Goal: Task Accomplishment & Management: Complete application form

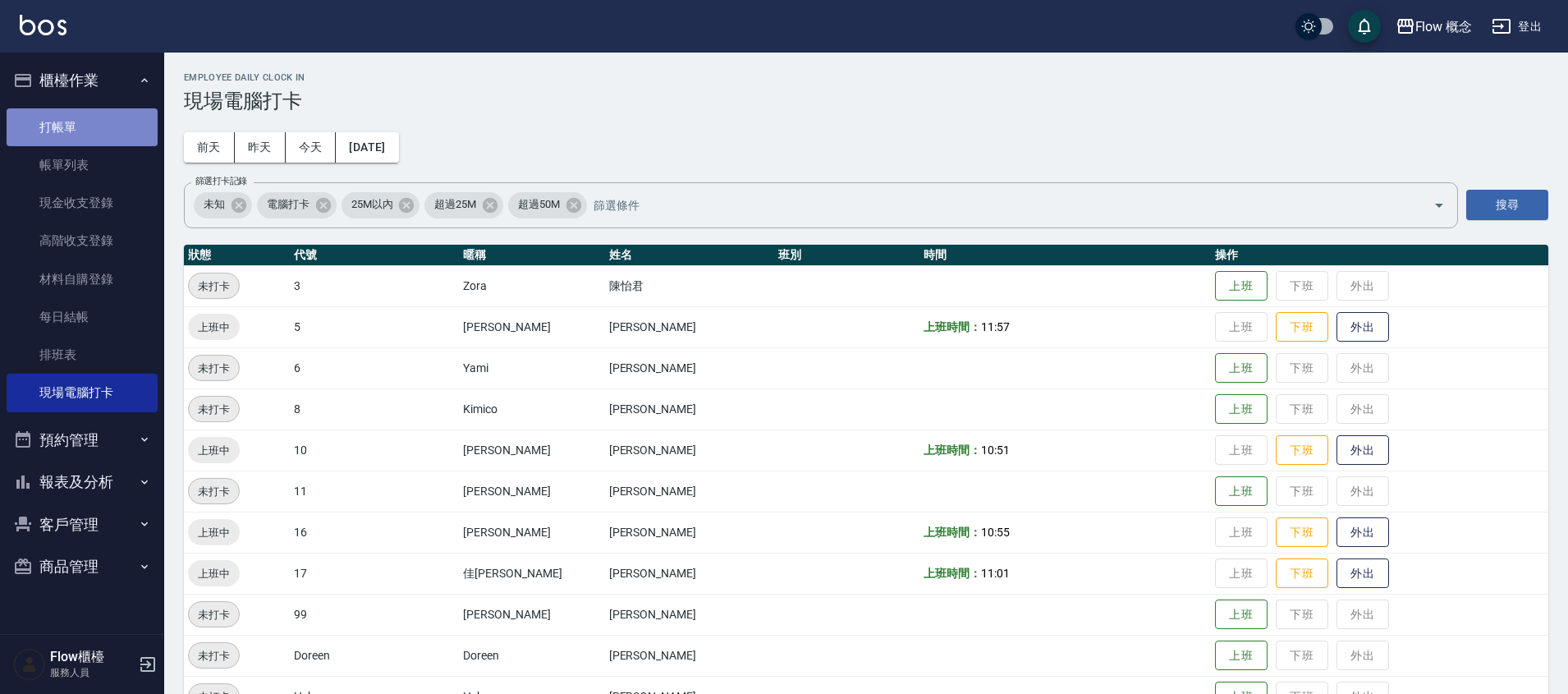
click at [106, 117] on link "打帳單" at bounding box center [82, 128] width 151 height 38
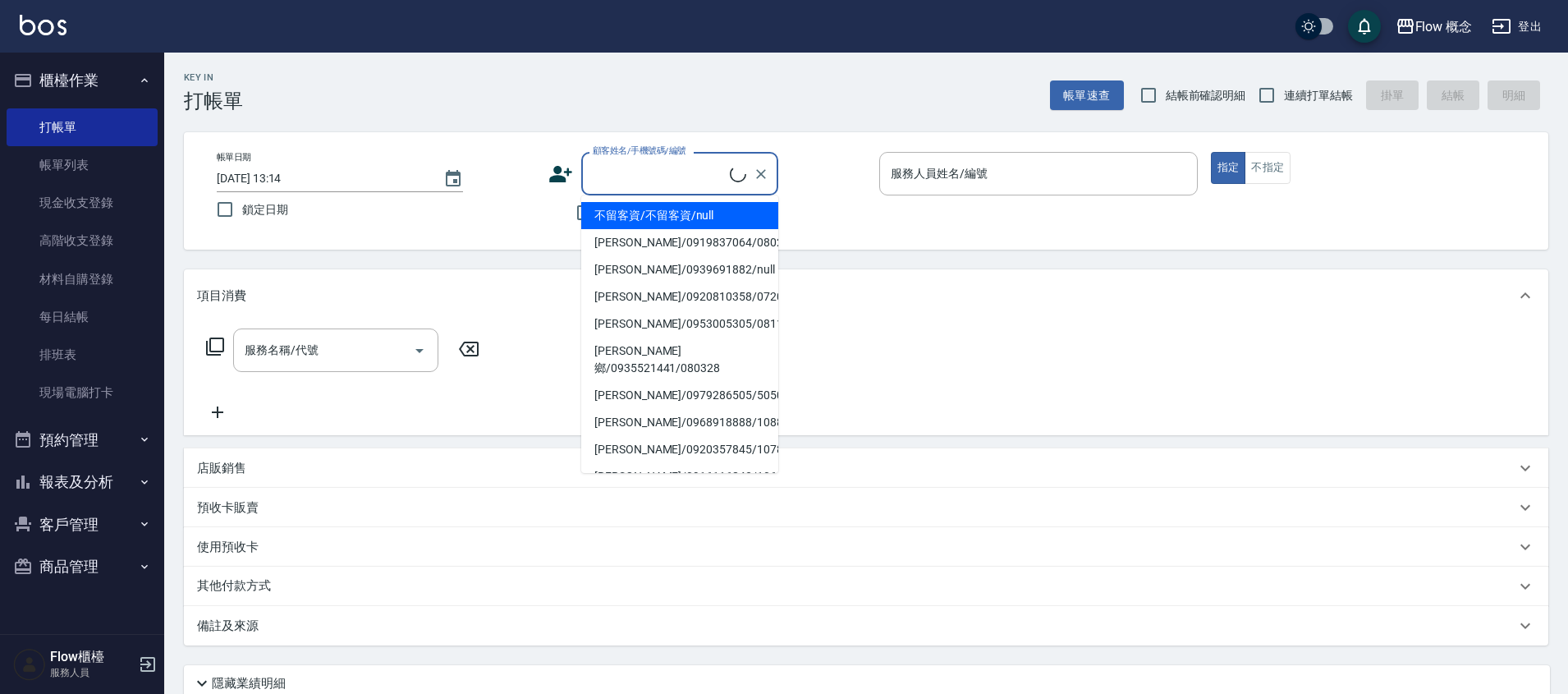
click at [647, 169] on input "顧客姓名/手機號碼/編號" at bounding box center [659, 174] width 142 height 28
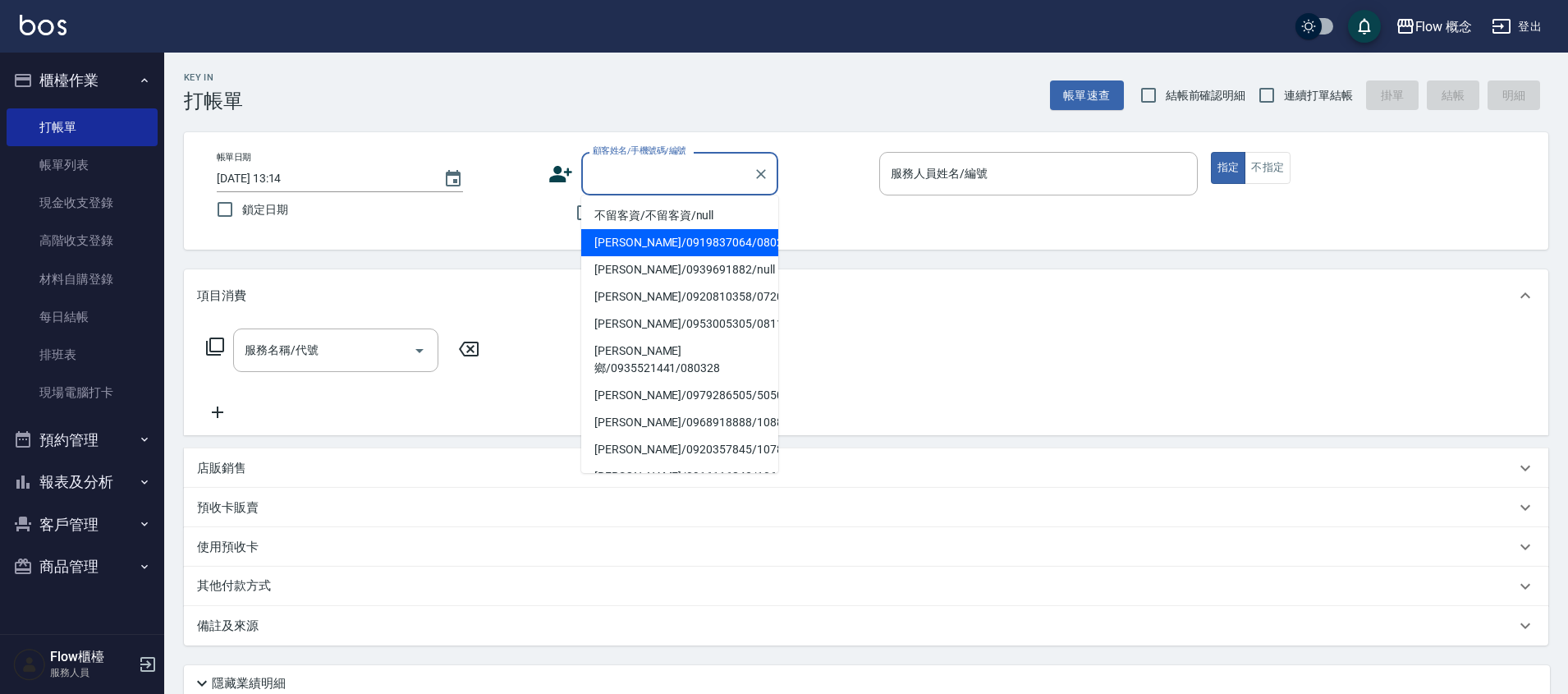
click at [1048, 382] on div "服務名稱/代號 服務名稱/代號" at bounding box center [866, 378] width 1364 height 113
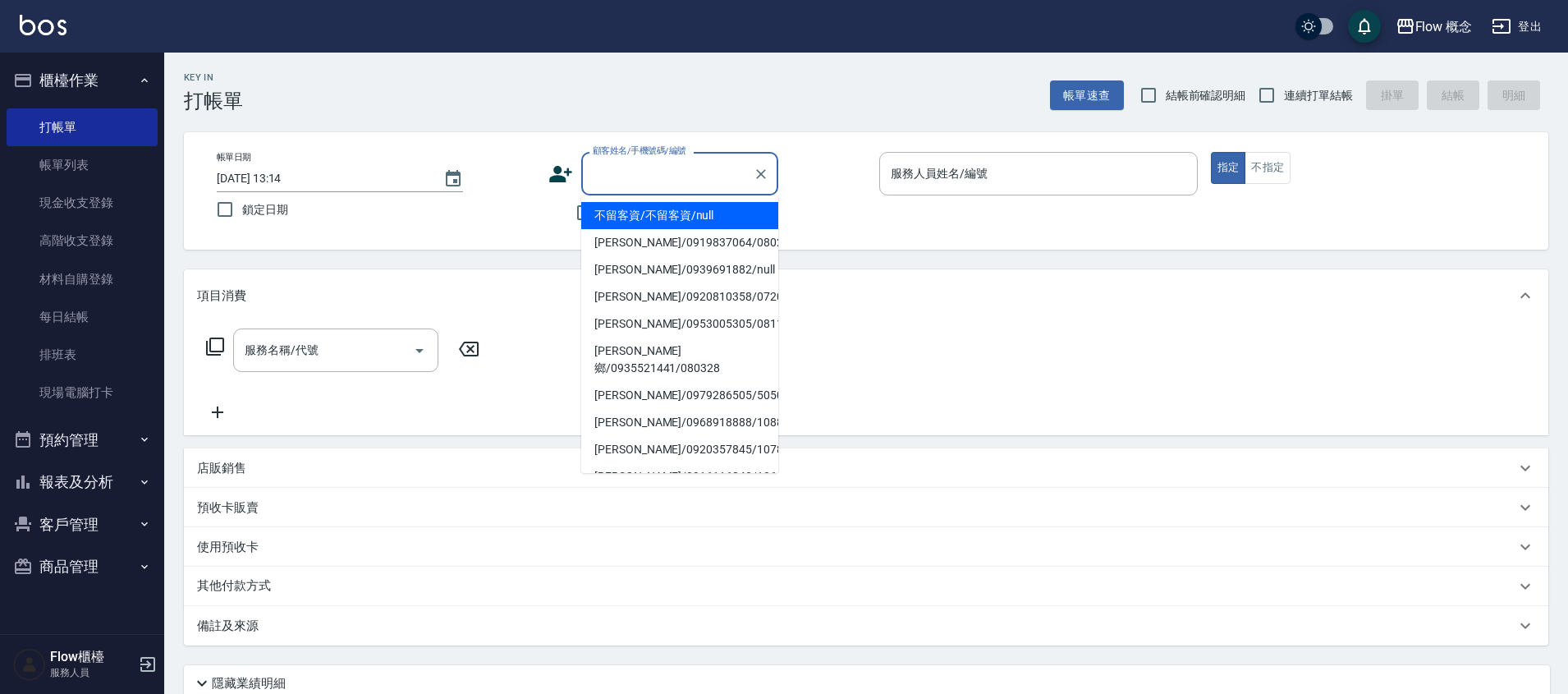
click at [658, 186] on input "顧客姓名/手機號碼/編號" at bounding box center [667, 174] width 158 height 28
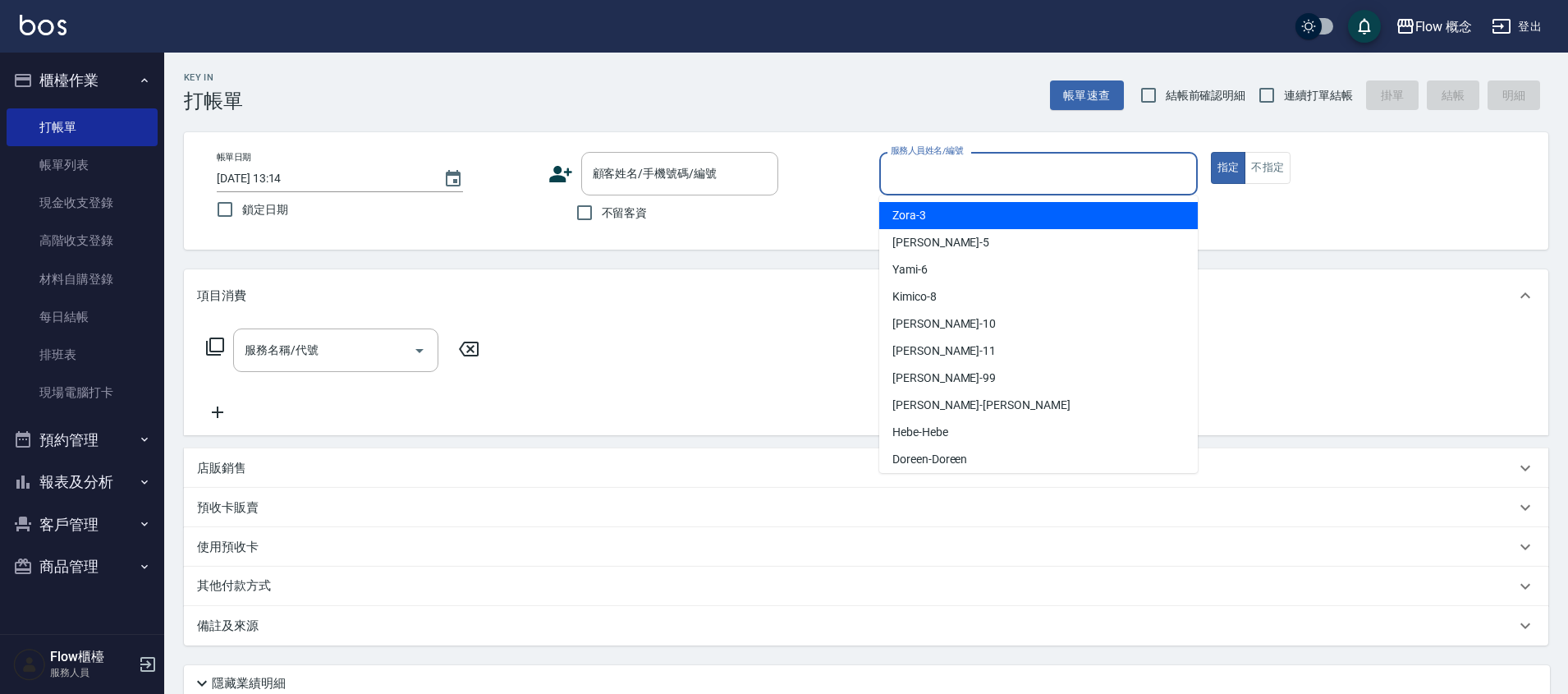
click at [915, 178] on input "服務人員姓名/編號" at bounding box center [1038, 174] width 304 height 28
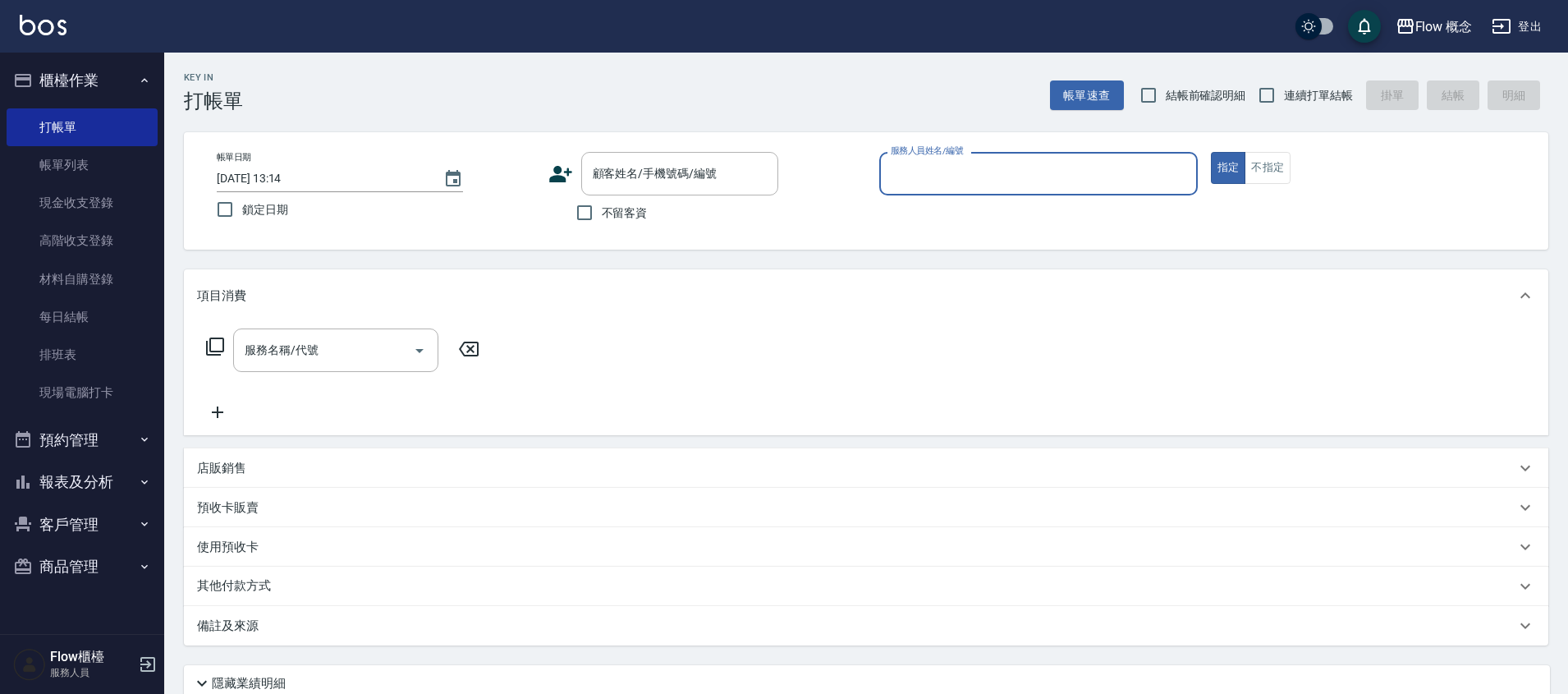
click at [915, 178] on input "服務人員姓名/編號" at bounding box center [1038, 174] width 304 height 28
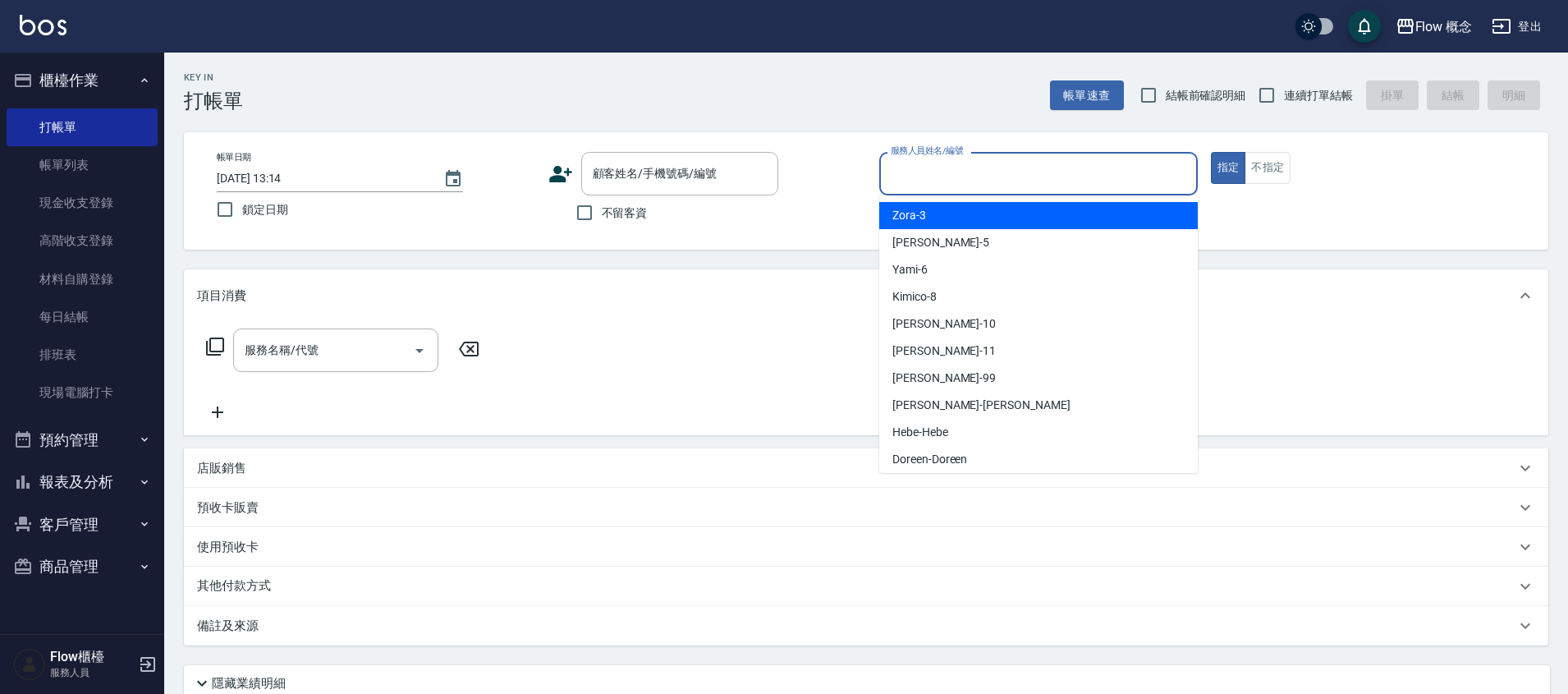
click at [915, 178] on input "服務人員姓名/編號" at bounding box center [1038, 174] width 304 height 28
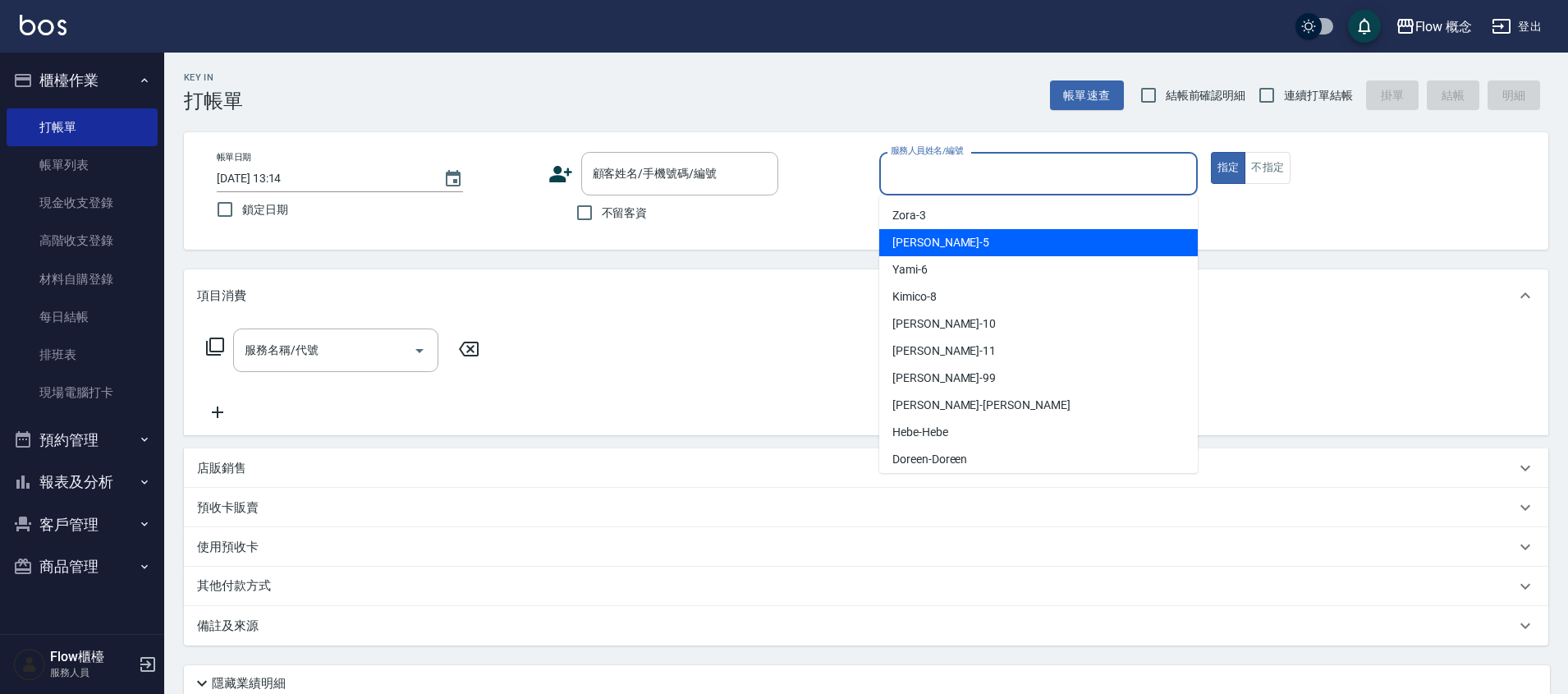
click at [942, 250] on div "Dora -5" at bounding box center [1038, 242] width 318 height 27
type input "Dora-5"
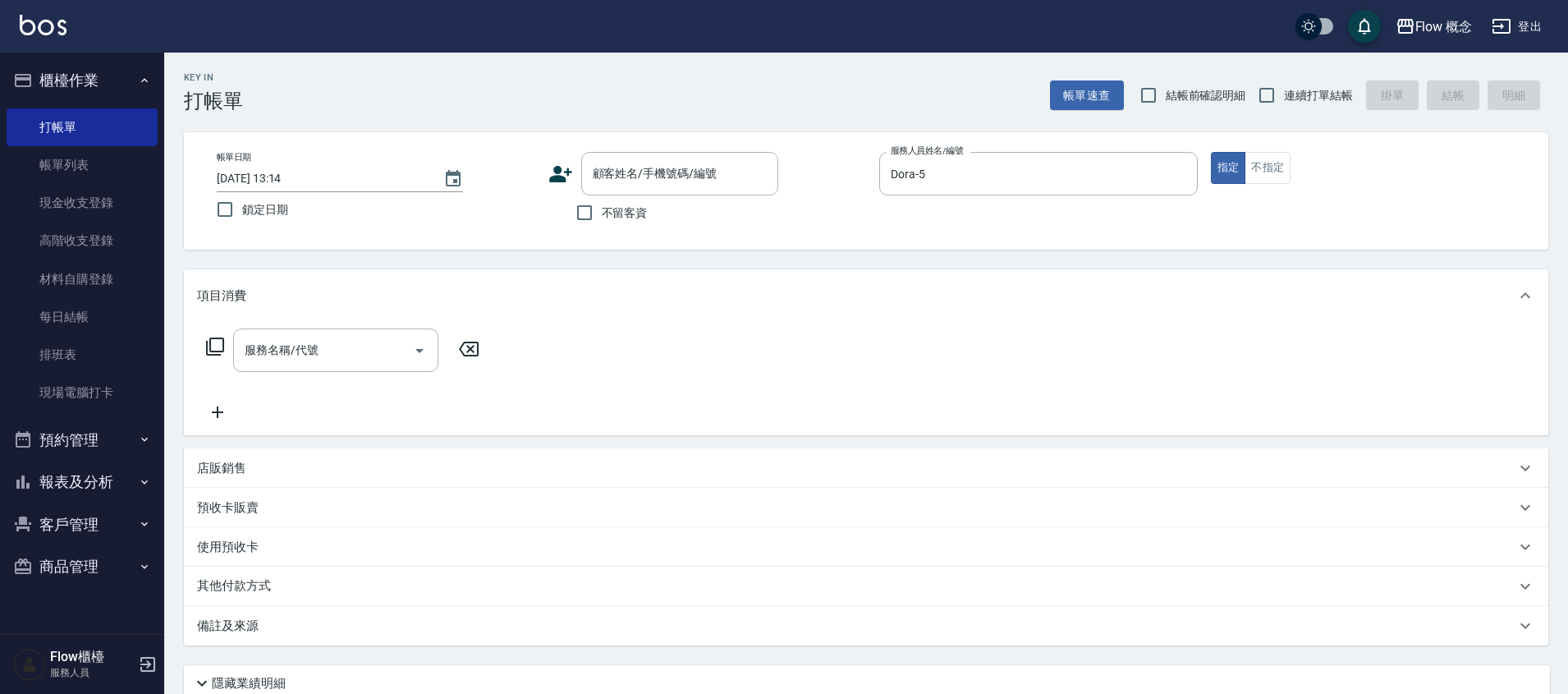
click at [877, 323] on div "服務名稱/代號 服務名稱/代號" at bounding box center [866, 378] width 1364 height 113
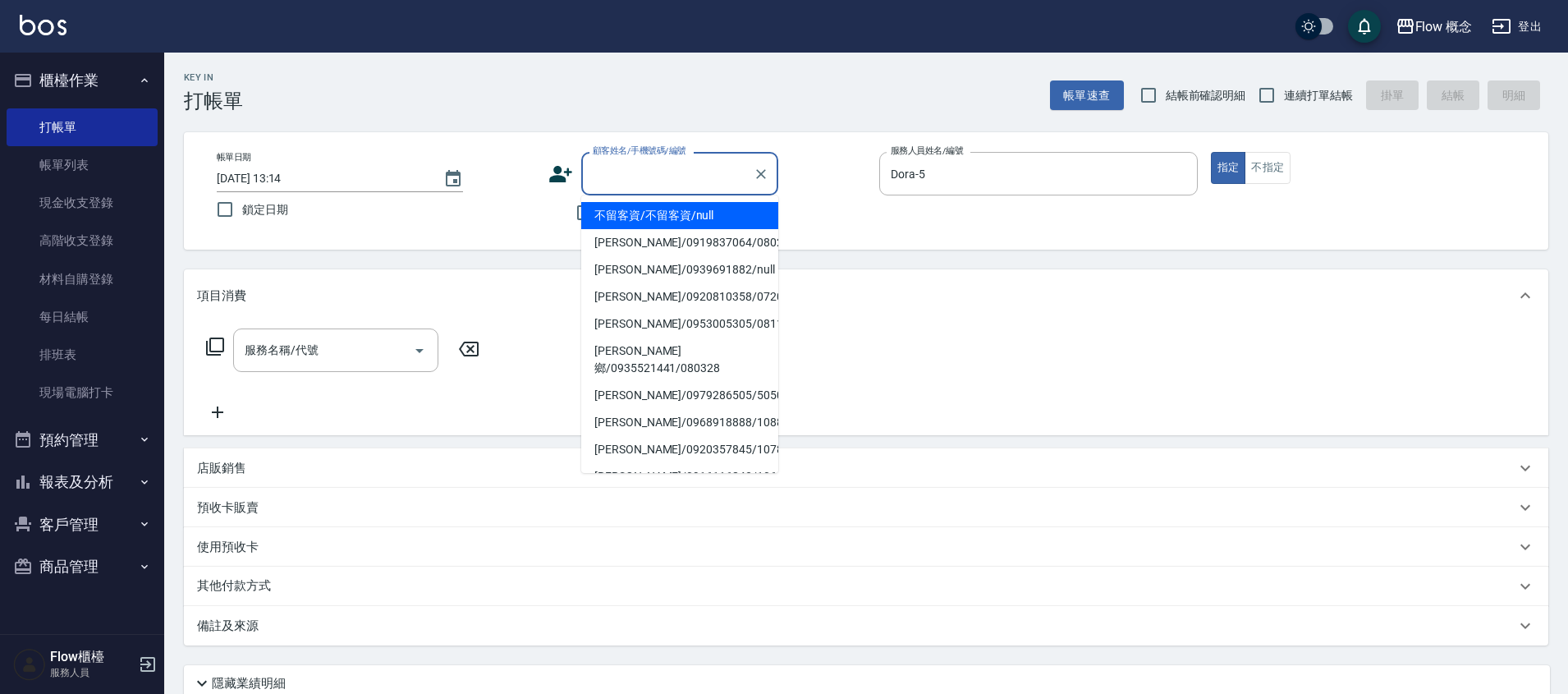
click at [625, 180] on input "顧客姓名/手機號碼/編號" at bounding box center [667, 174] width 158 height 28
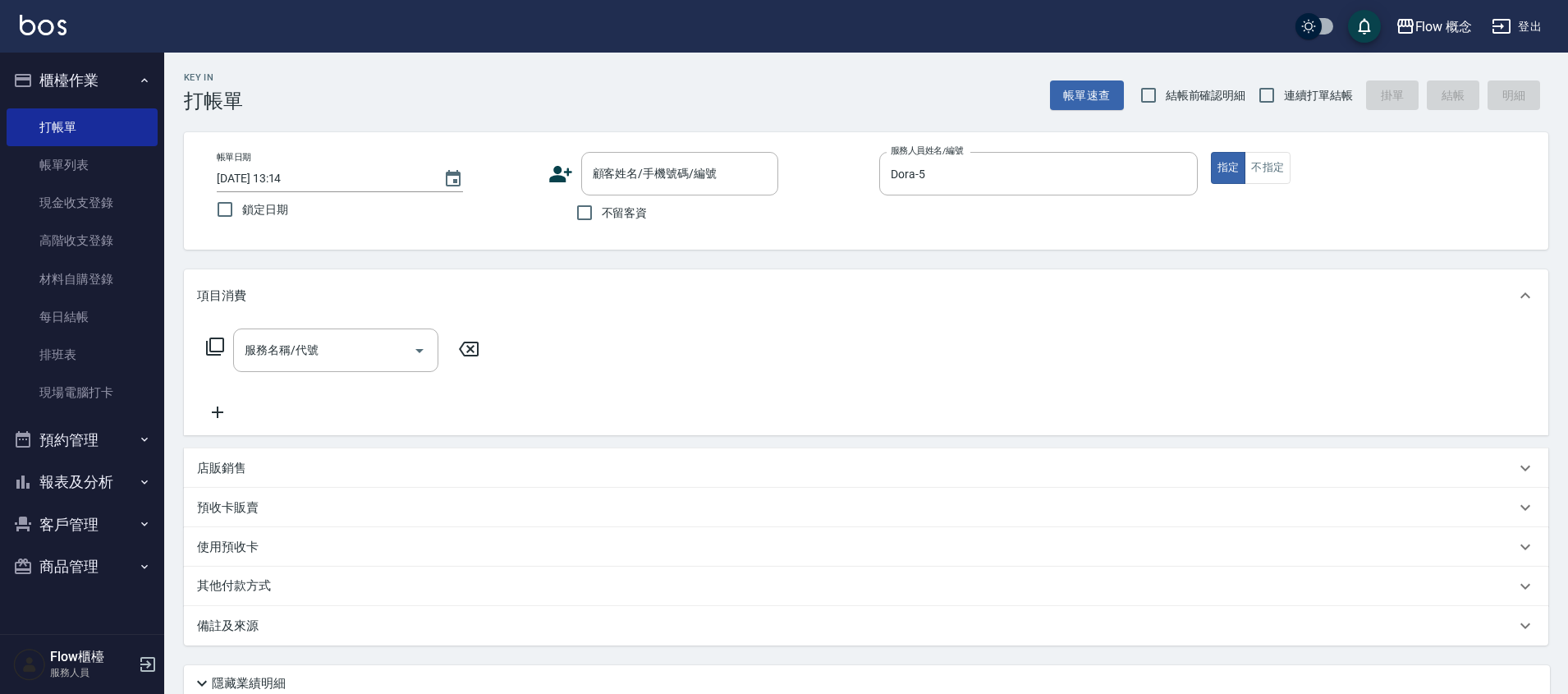
click at [253, 413] on div "服務名稱/代號 服務名稱/代號" at bounding box center [343, 375] width 293 height 93
click at [558, 186] on div "顧客姓名/手機號碼/編號 顧客姓名/手機號碼/編號" at bounding box center [707, 174] width 318 height 43
click at [91, 161] on link "帳單列表" at bounding box center [82, 165] width 151 height 38
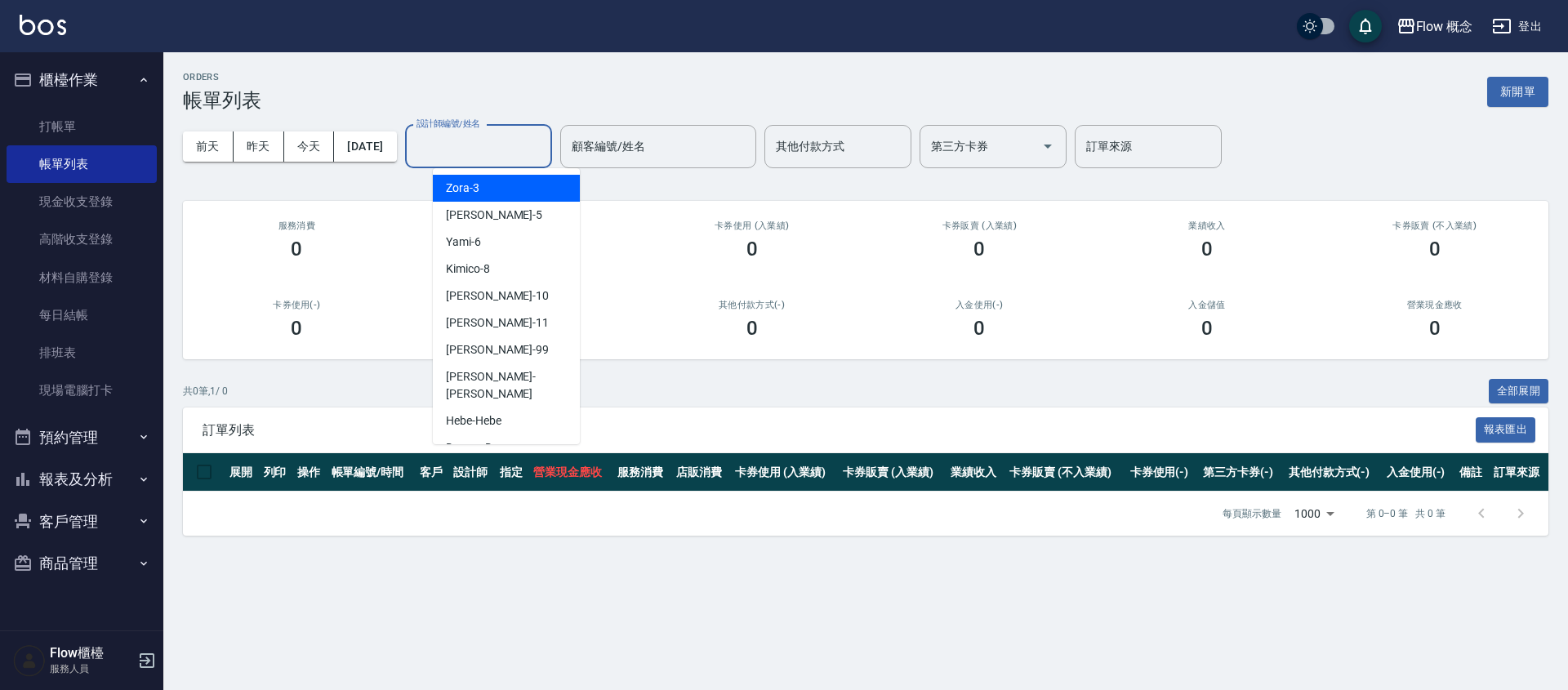
click at [501, 149] on input "設計師編號/姓名" at bounding box center [478, 146] width 132 height 28
click at [499, 209] on div "Dora -5" at bounding box center [506, 215] width 147 height 27
type input "Dora-5"
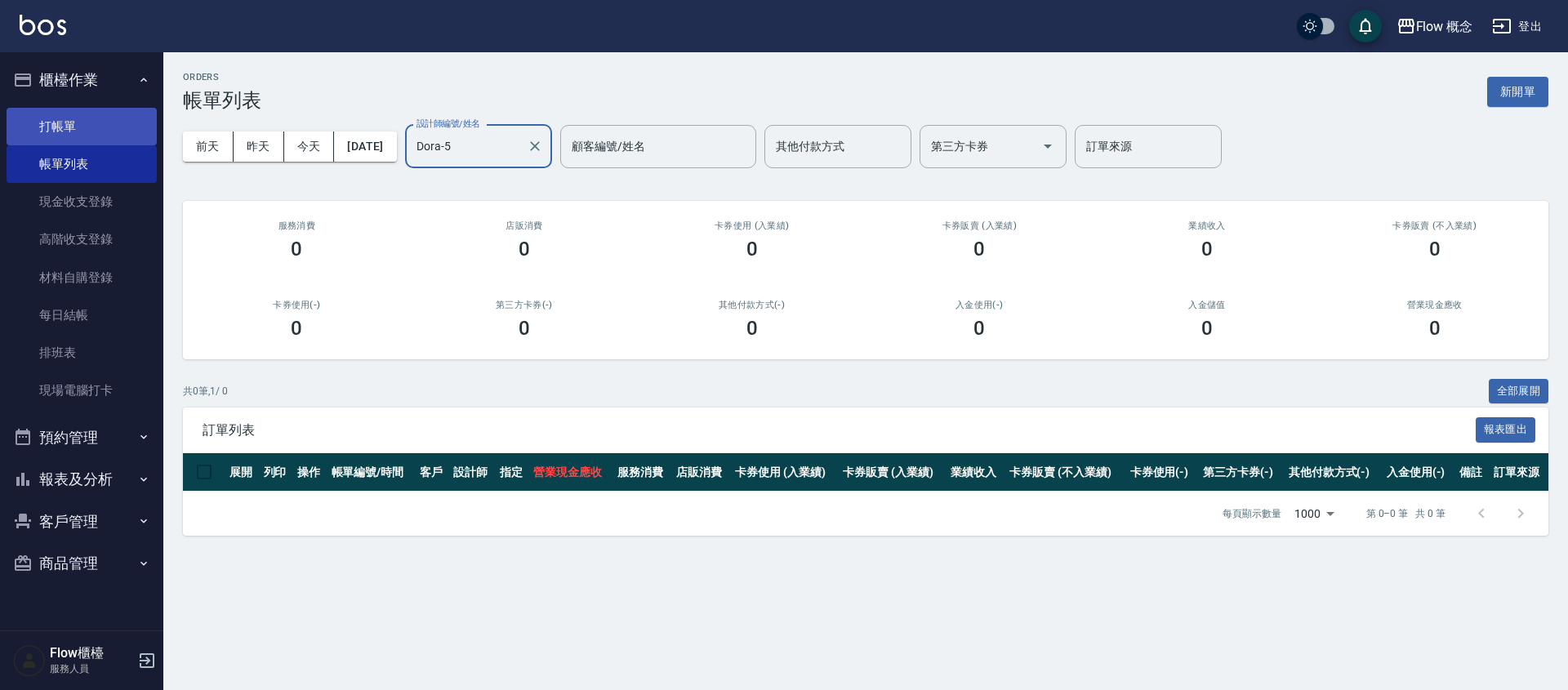
click at [143, 129] on link "打帳單" at bounding box center [82, 127] width 150 height 38
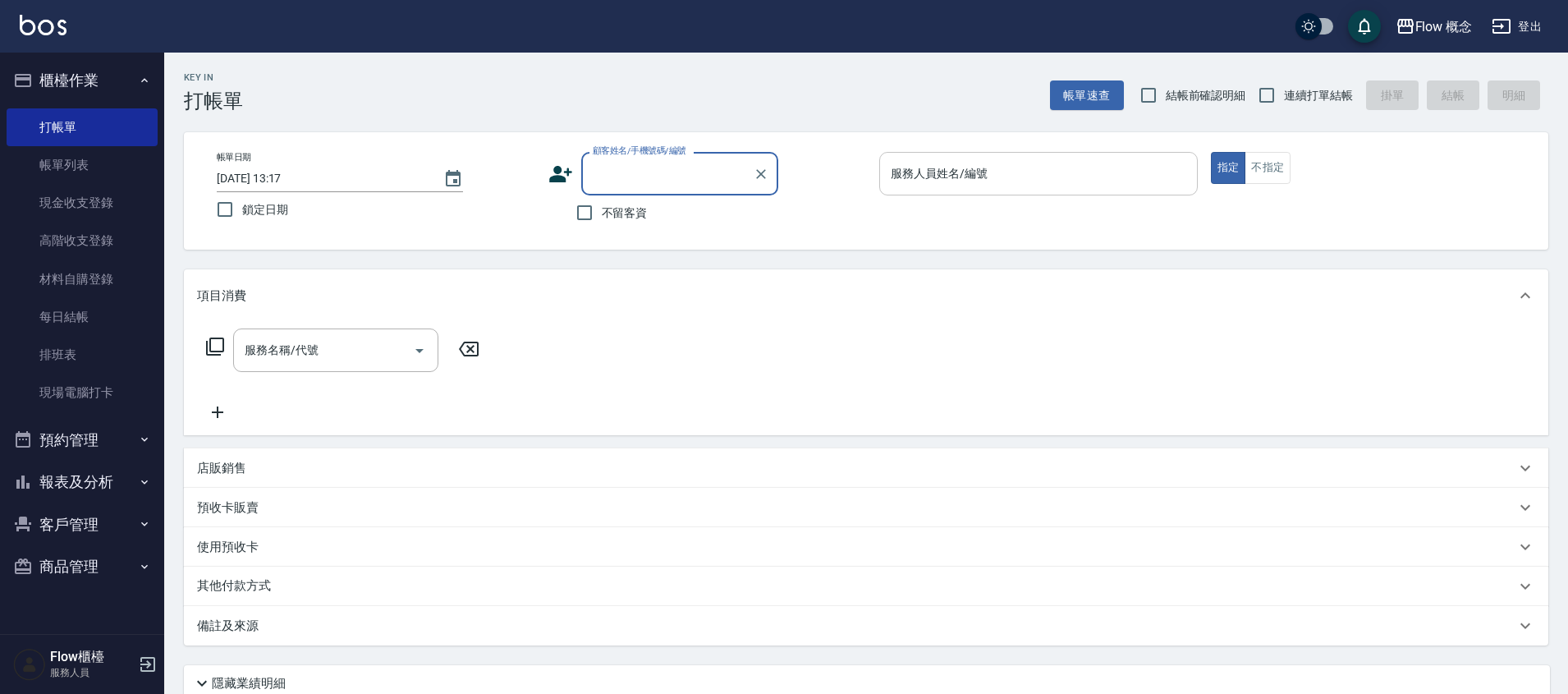
click at [934, 173] on input "服務人員姓名/編號" at bounding box center [1038, 174] width 304 height 28
click at [494, 282] on div "項目消費" at bounding box center [866, 295] width 1364 height 53
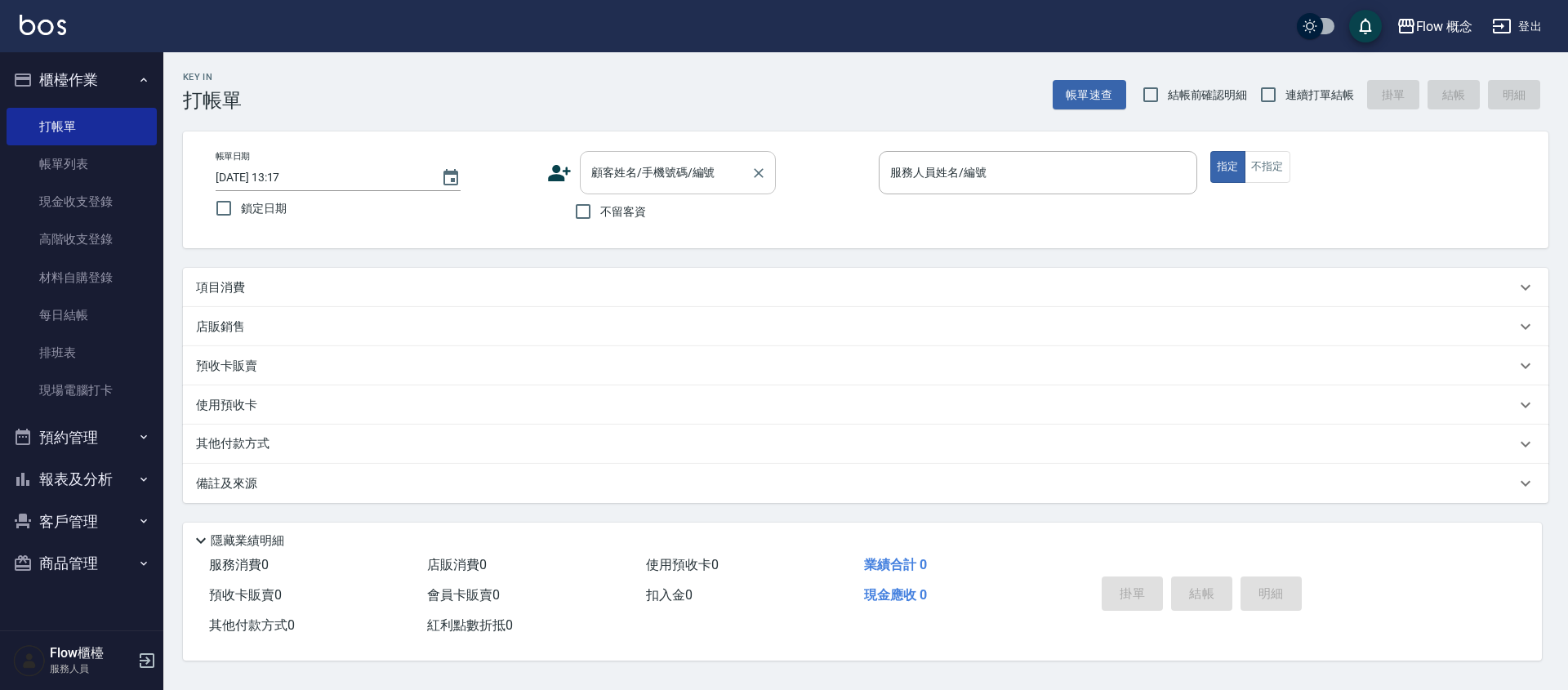
click at [599, 172] on input "顧客姓名/手機號碼/編號" at bounding box center [665, 172] width 157 height 28
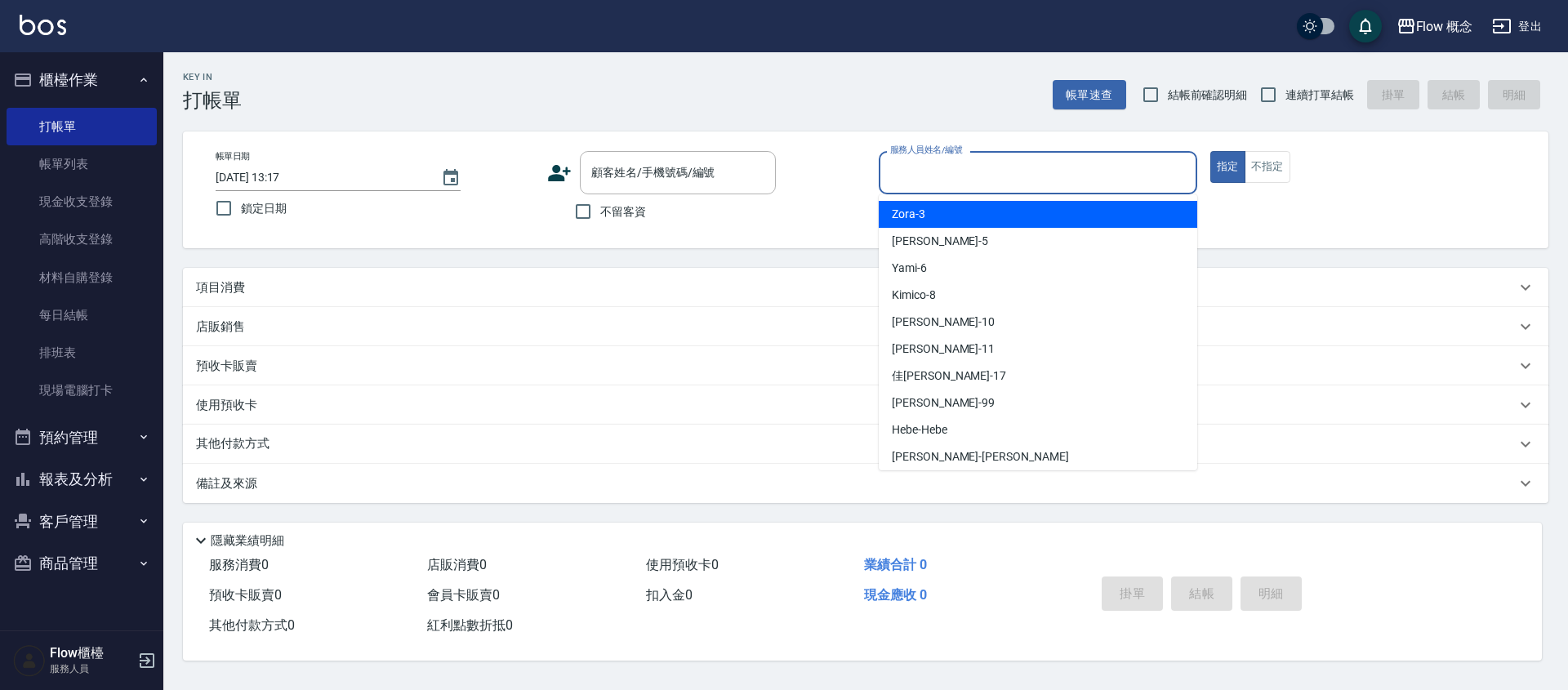
click at [966, 181] on input "服務人員姓名/編號" at bounding box center [1038, 172] width 304 height 28
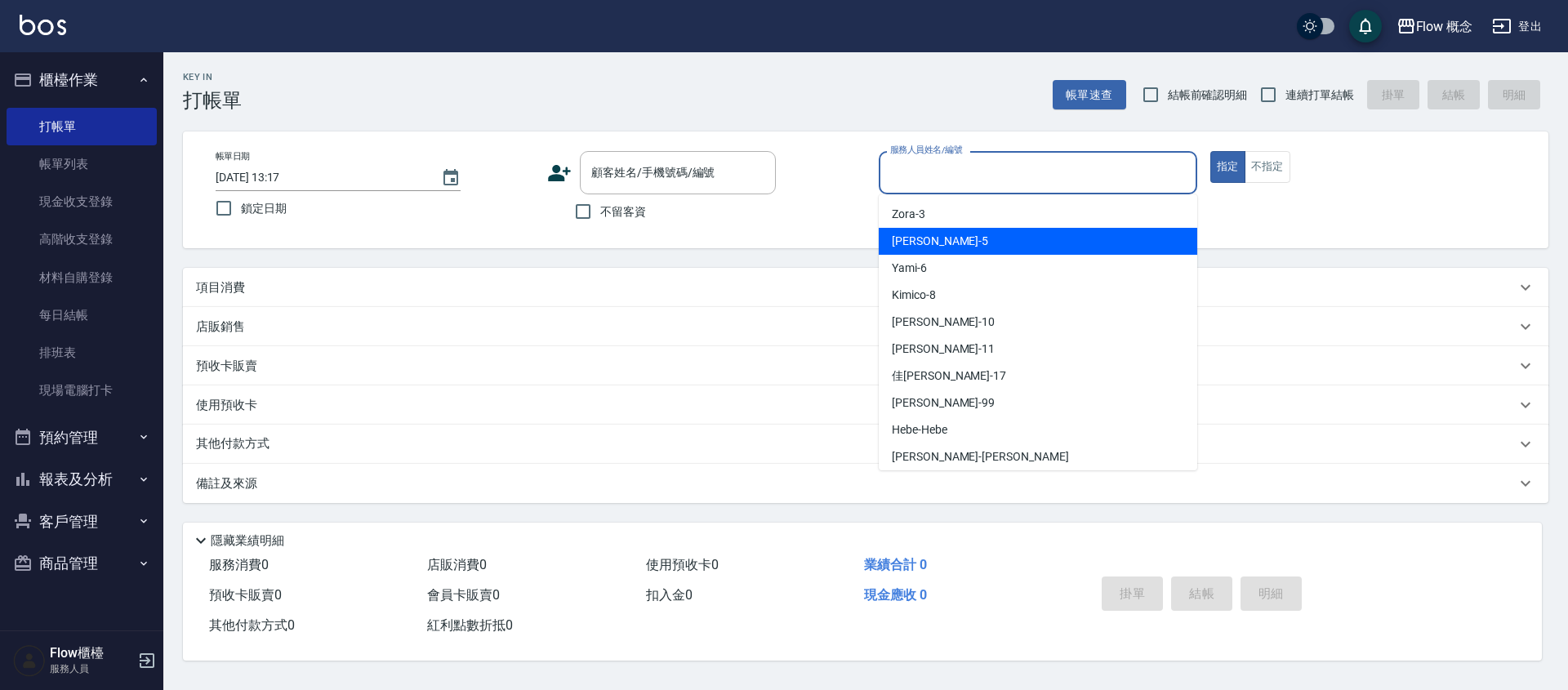
click at [932, 245] on div "Dora -5" at bounding box center [1038, 240] width 319 height 27
type input "Dora-5"
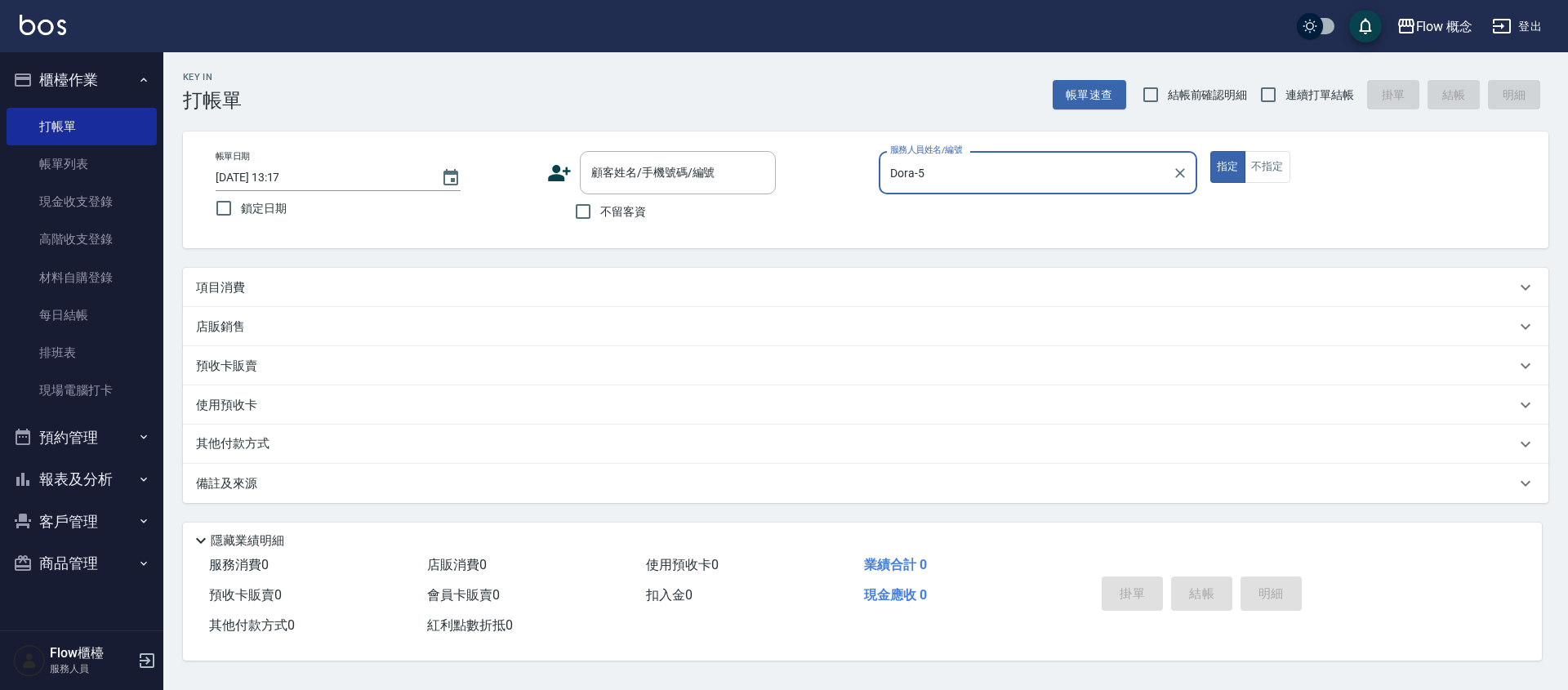
click at [828, 219] on div "顧客姓名/手機號碼/編號 顧客姓名/手機號碼/編號 不留客資" at bounding box center [706, 190] width 319 height 77
